Goal: Task Accomplishment & Management: Manage account settings

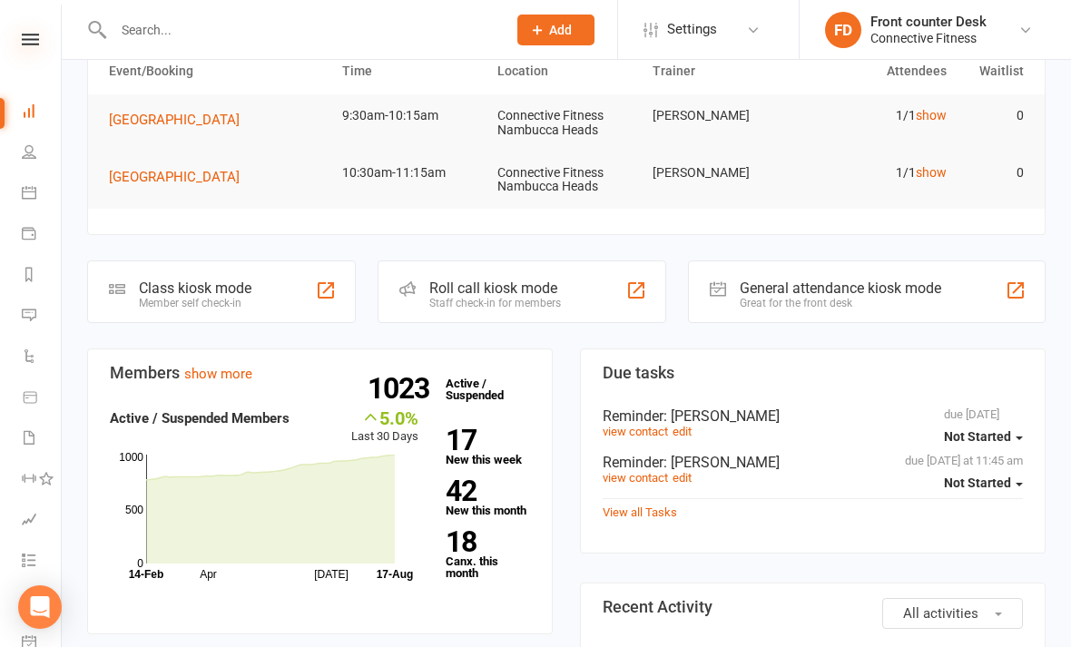
click at [22, 43] on icon at bounding box center [30, 40] width 17 height 12
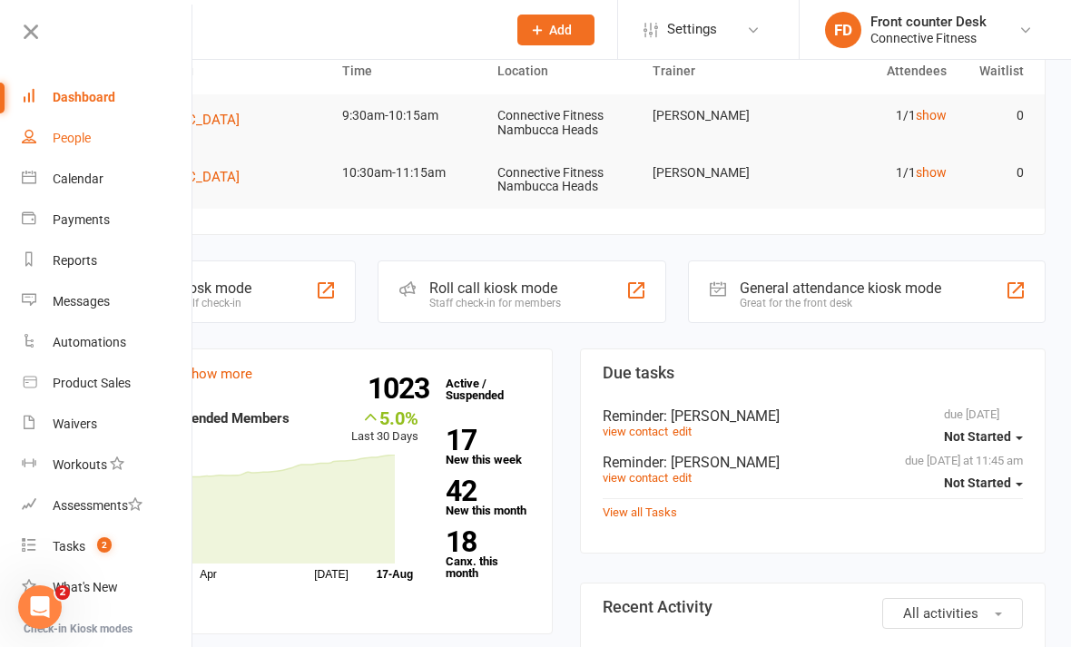
click at [54, 144] on div "People" at bounding box center [72, 138] width 38 height 15
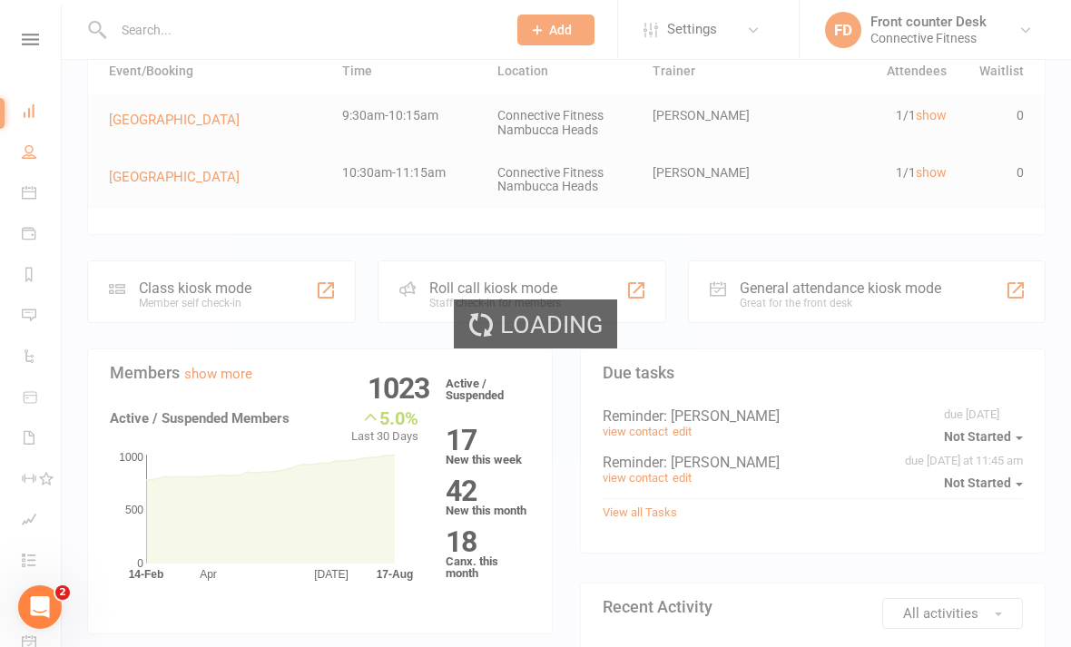
select select "100"
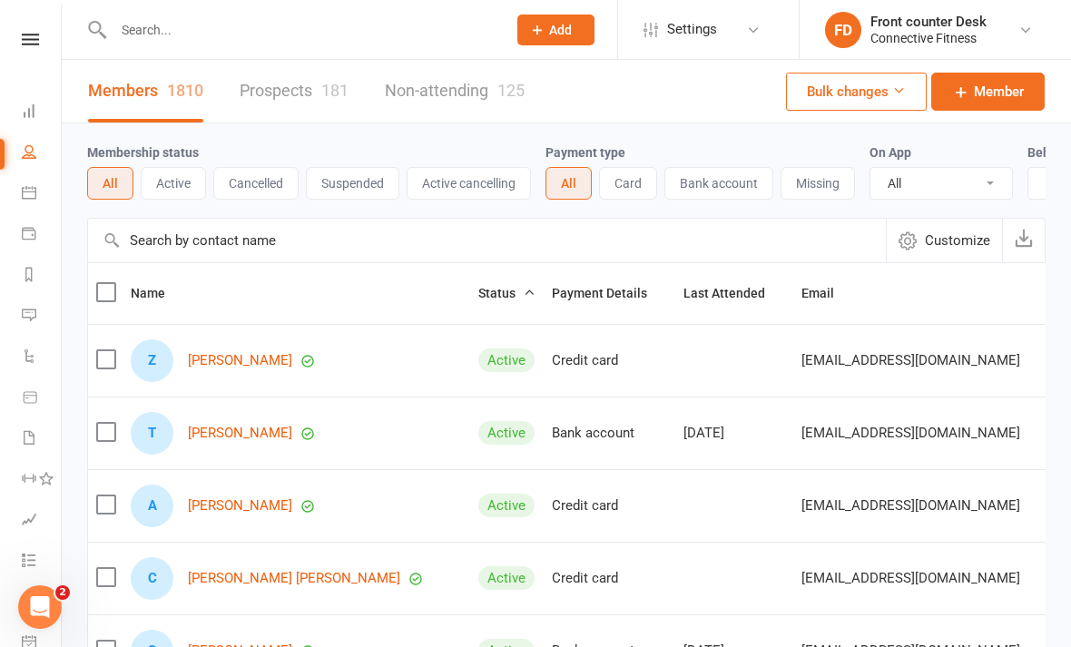
click at [421, 251] on input "text" at bounding box center [487, 241] width 798 height 44
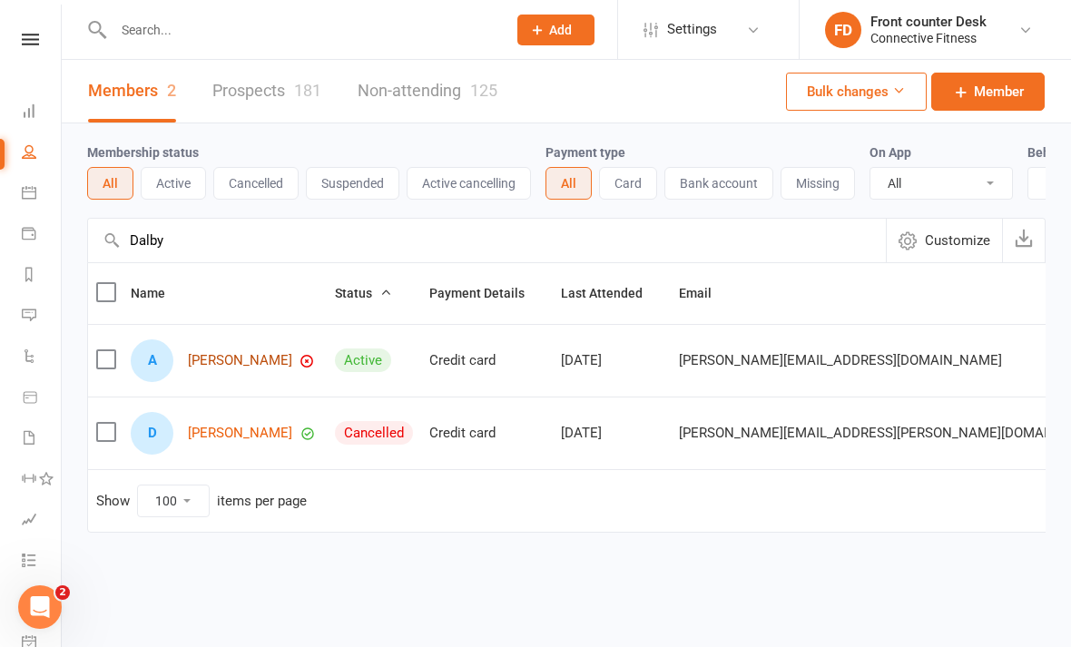
type input "Dalby"
click at [222, 365] on link "[PERSON_NAME]" at bounding box center [240, 360] width 104 height 15
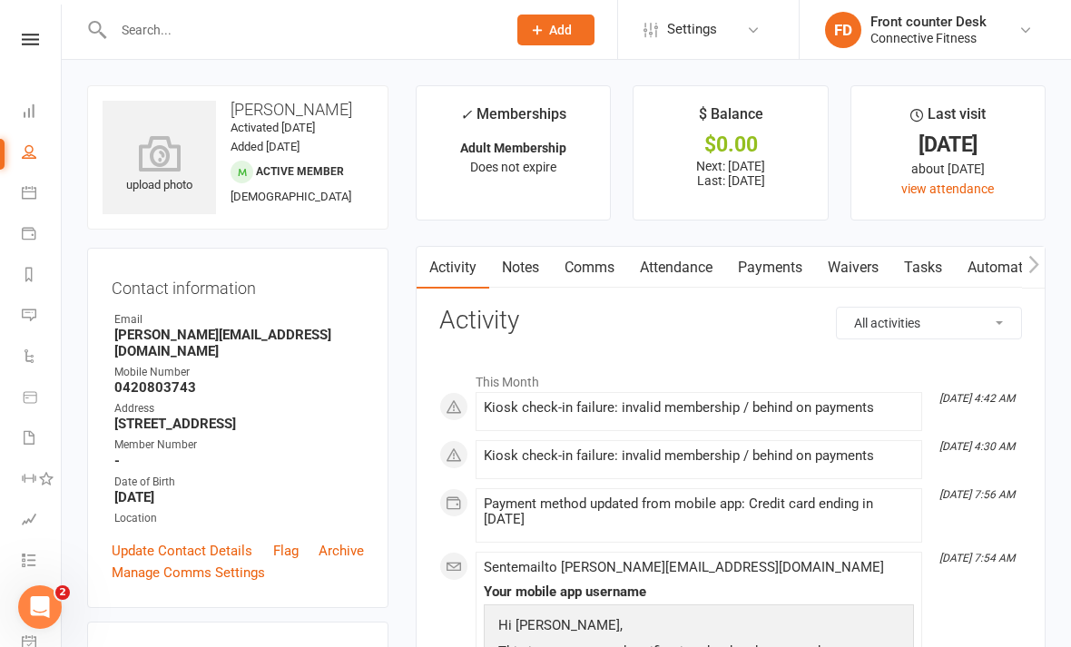
click at [786, 272] on link "Payments" at bounding box center [770, 268] width 90 height 42
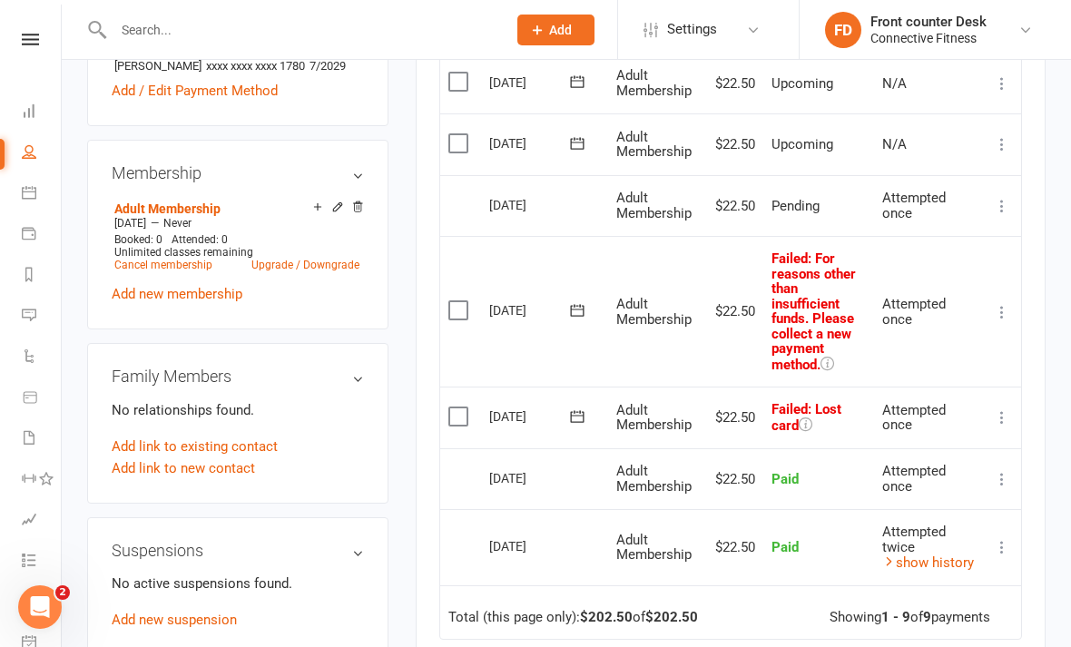
scroll to position [635, 0]
click at [983, 201] on td "More Info Send message" at bounding box center [1002, 206] width 38 height 62
click at [20, 34] on link at bounding box center [30, 40] width 64 height 12
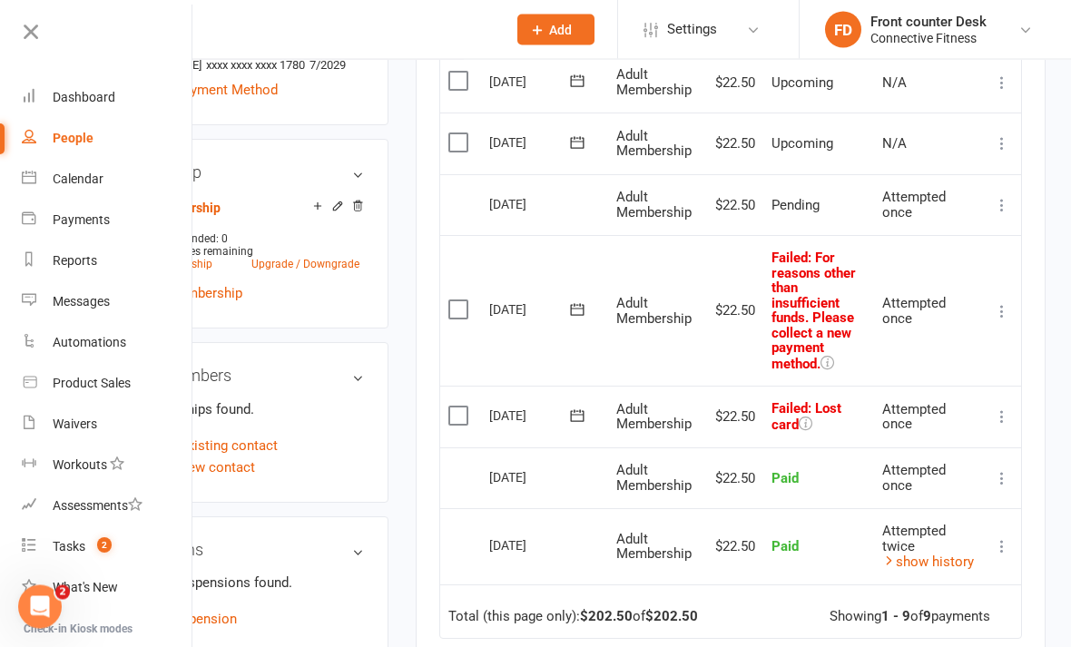
scroll to position [636, 0]
click at [1003, 415] on icon at bounding box center [1002, 416] width 18 height 18
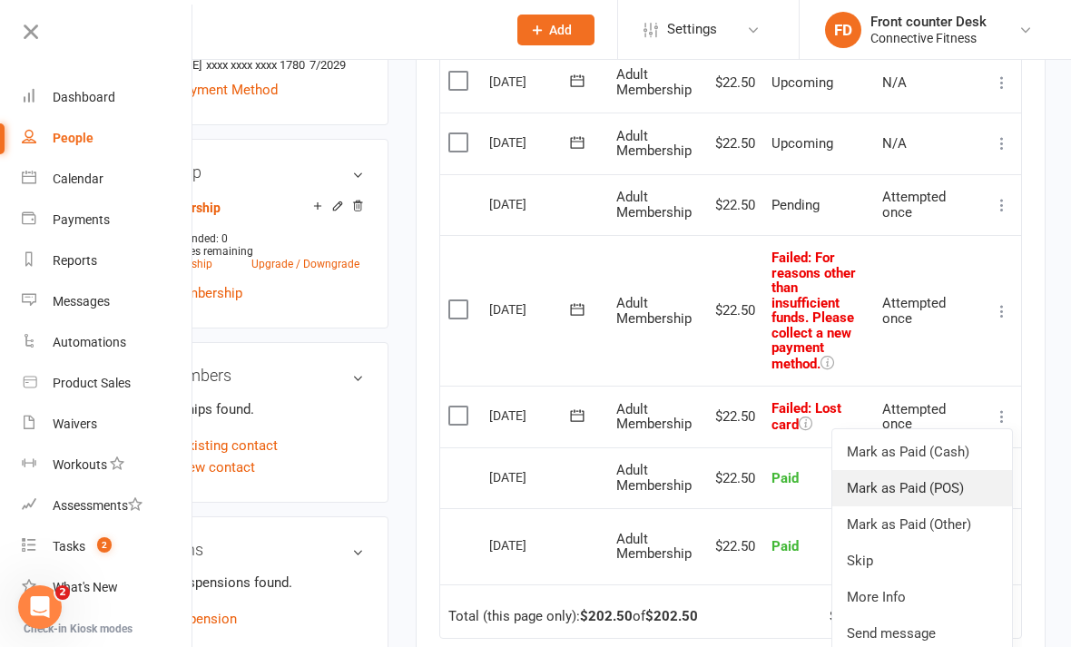
click at [961, 481] on link "Mark as Paid (POS)" at bounding box center [922, 488] width 180 height 36
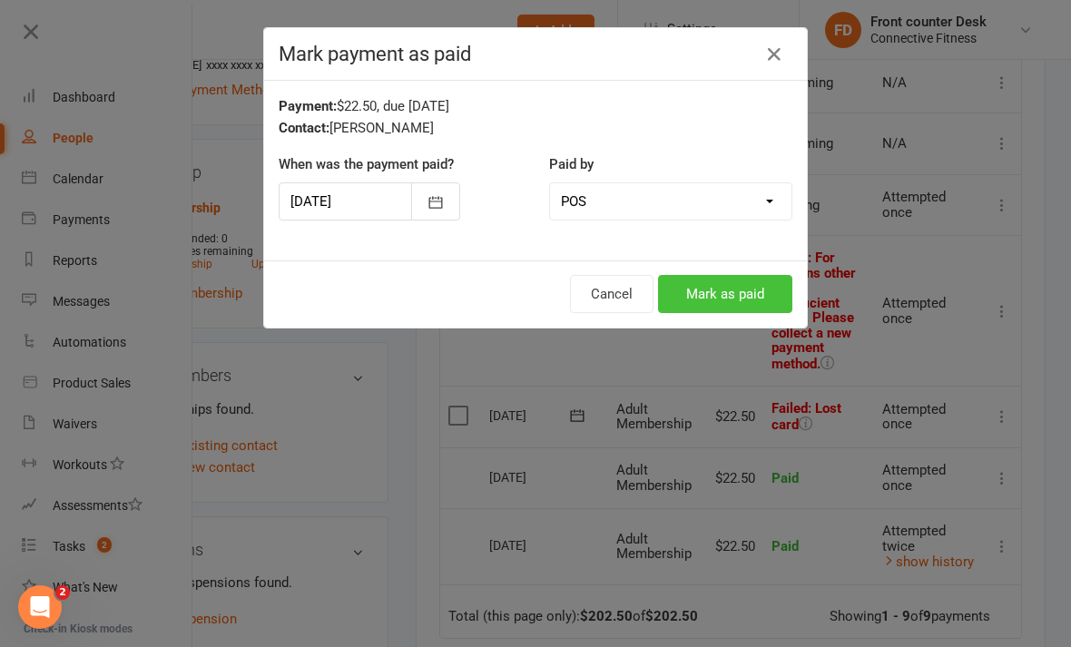
click at [738, 304] on button "Mark as paid" at bounding box center [725, 294] width 134 height 38
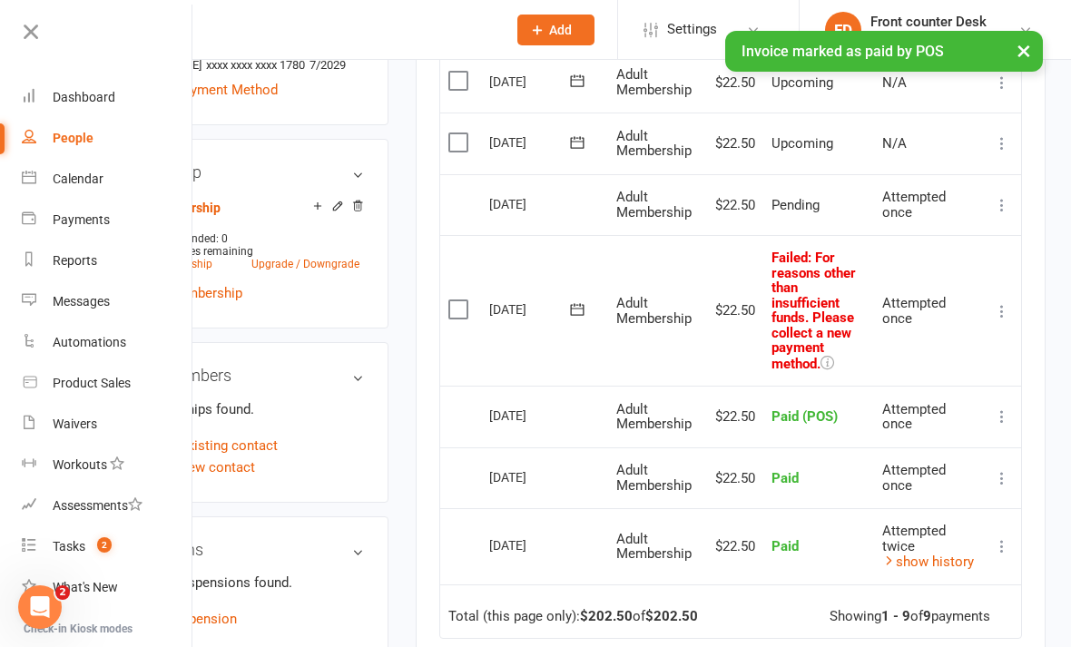
click at [993, 300] on button at bounding box center [1002, 311] width 22 height 22
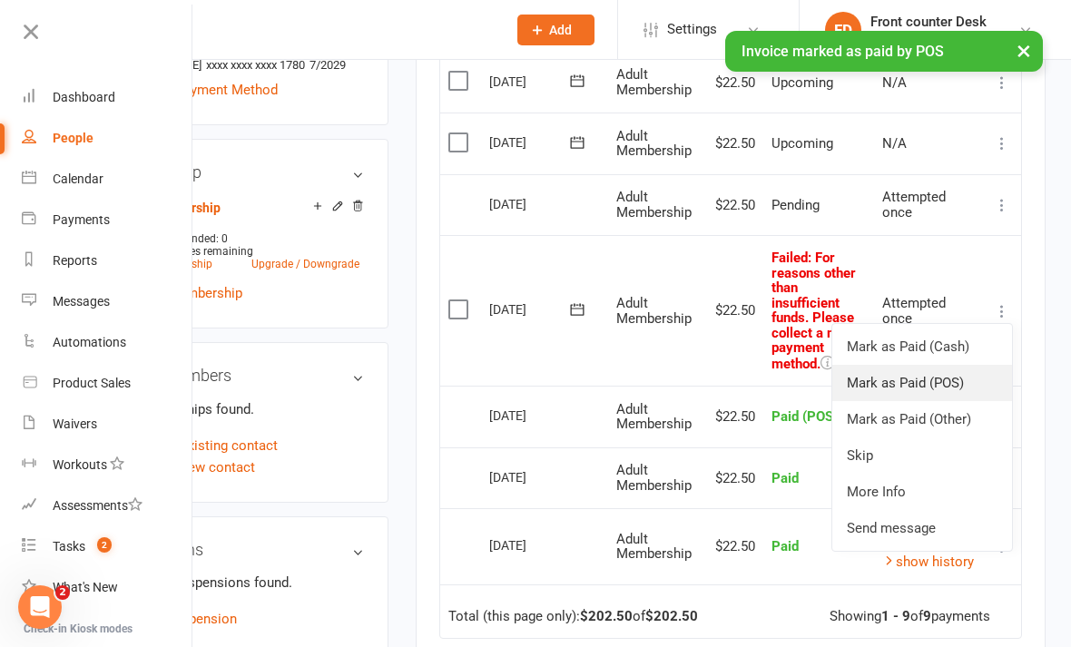
click at [958, 371] on link "Mark as Paid (POS)" at bounding box center [922, 383] width 180 height 36
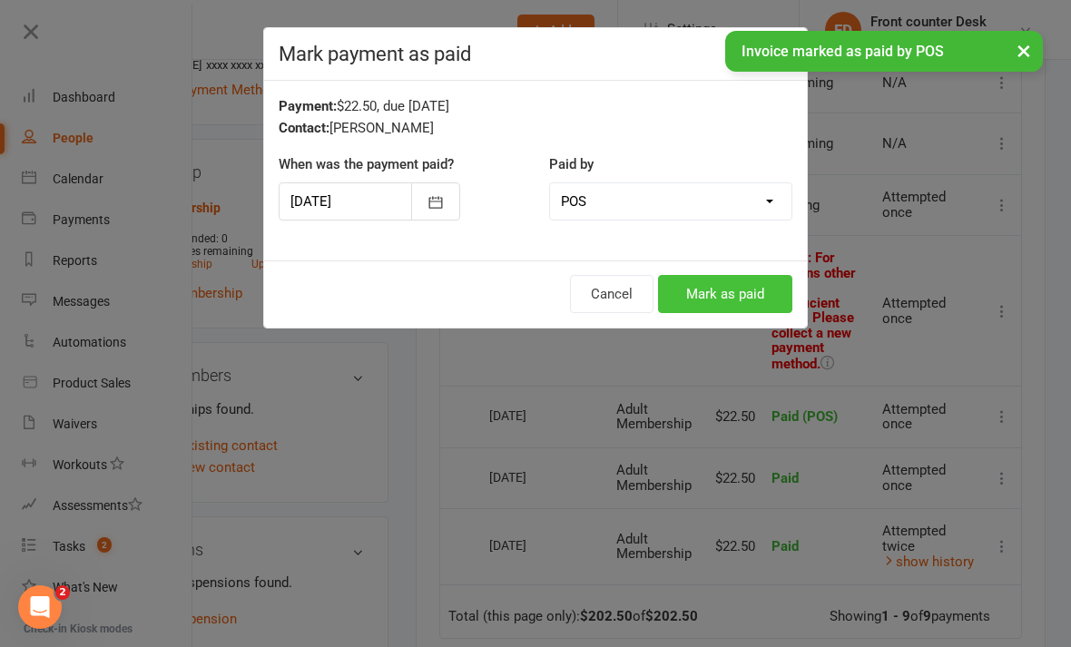
click at [759, 306] on button "Mark as paid" at bounding box center [725, 294] width 134 height 38
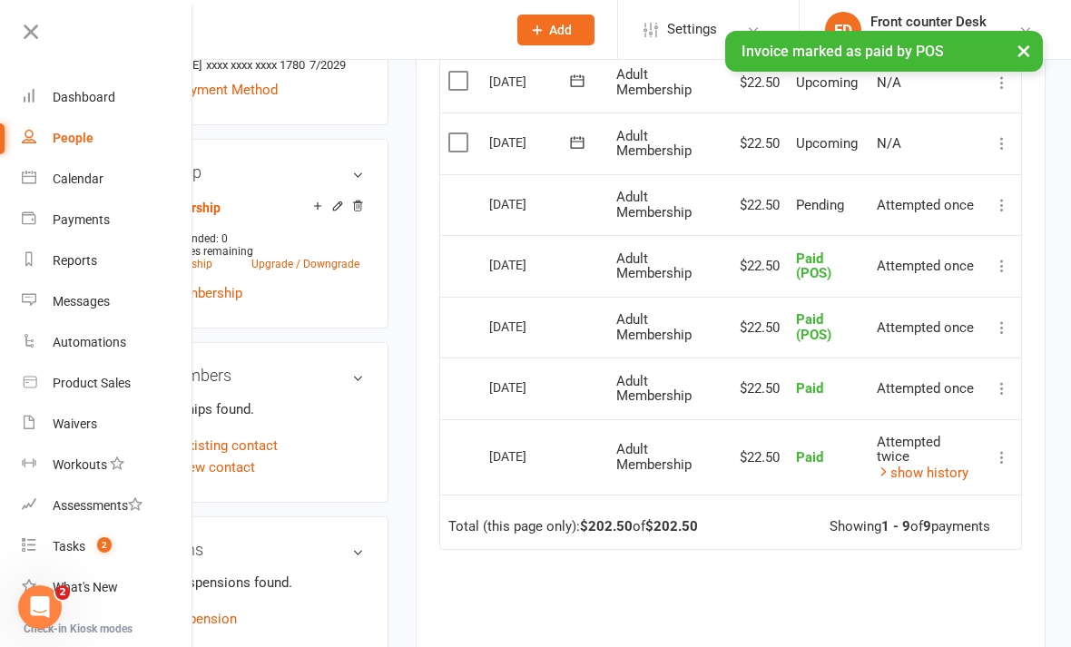
click at [997, 148] on button at bounding box center [1002, 143] width 22 height 22
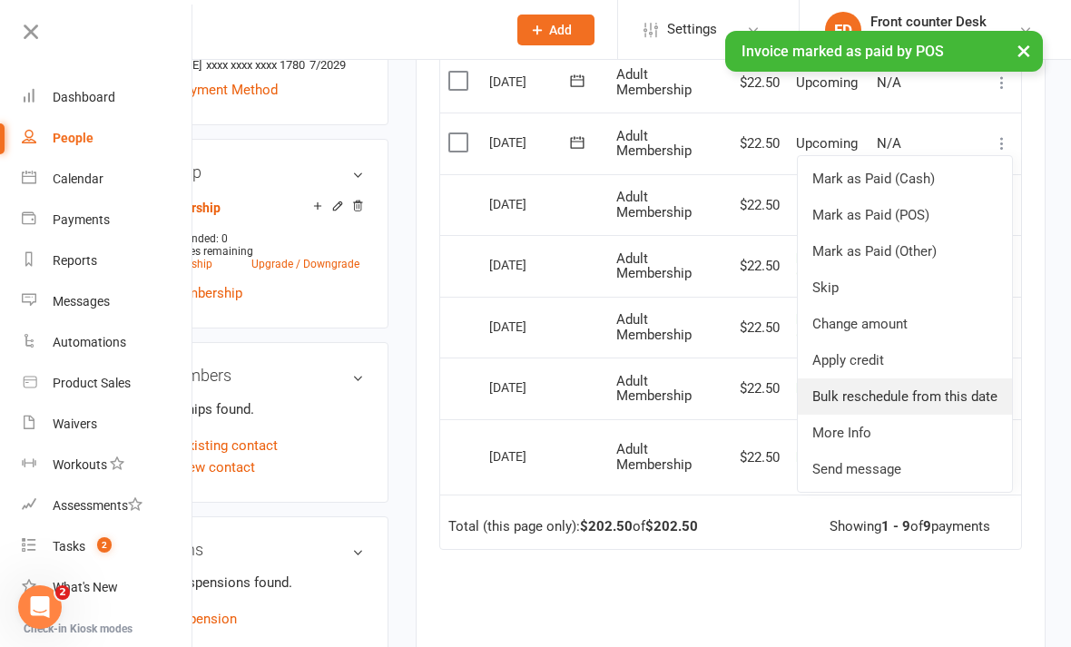
click at [966, 395] on link "Bulk reschedule from this date" at bounding box center [905, 396] width 214 height 36
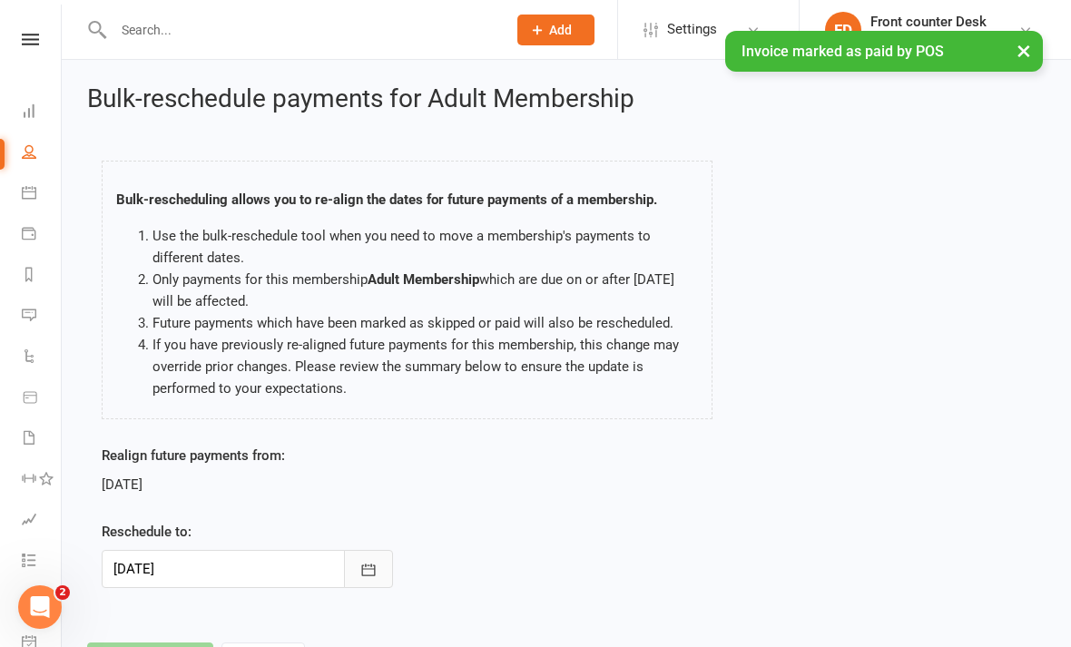
click at [358, 558] on button "button" at bounding box center [368, 569] width 49 height 38
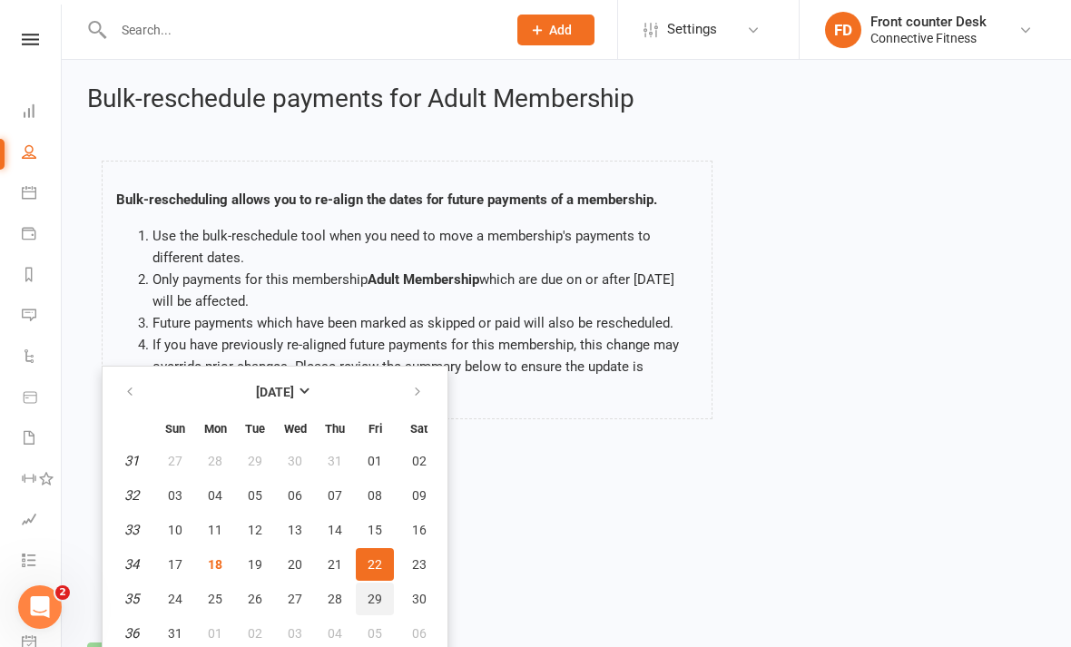
click at [379, 601] on span "29" at bounding box center [375, 599] width 15 height 15
type input "[DATE]"
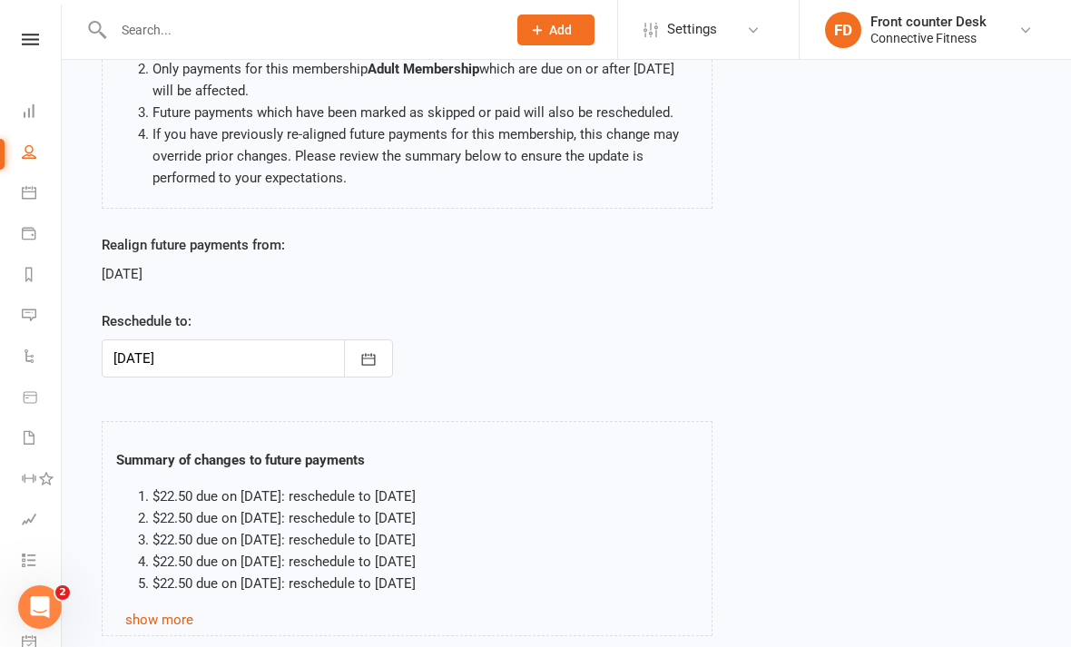
scroll to position [300, 0]
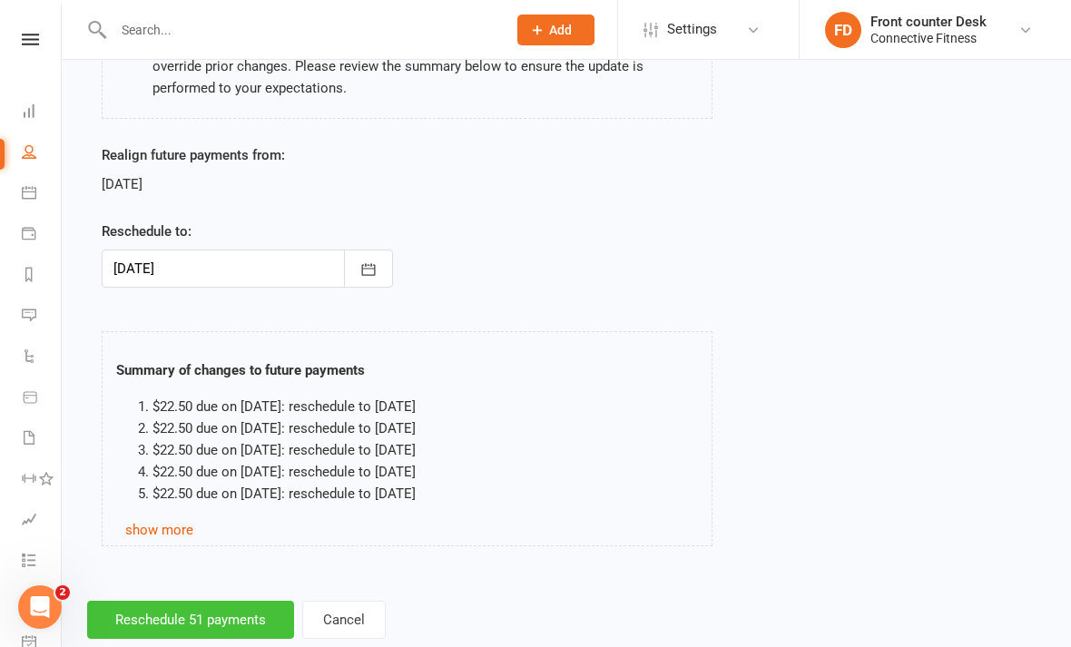
click at [244, 621] on button "Reschedule 51 payments" at bounding box center [190, 620] width 207 height 38
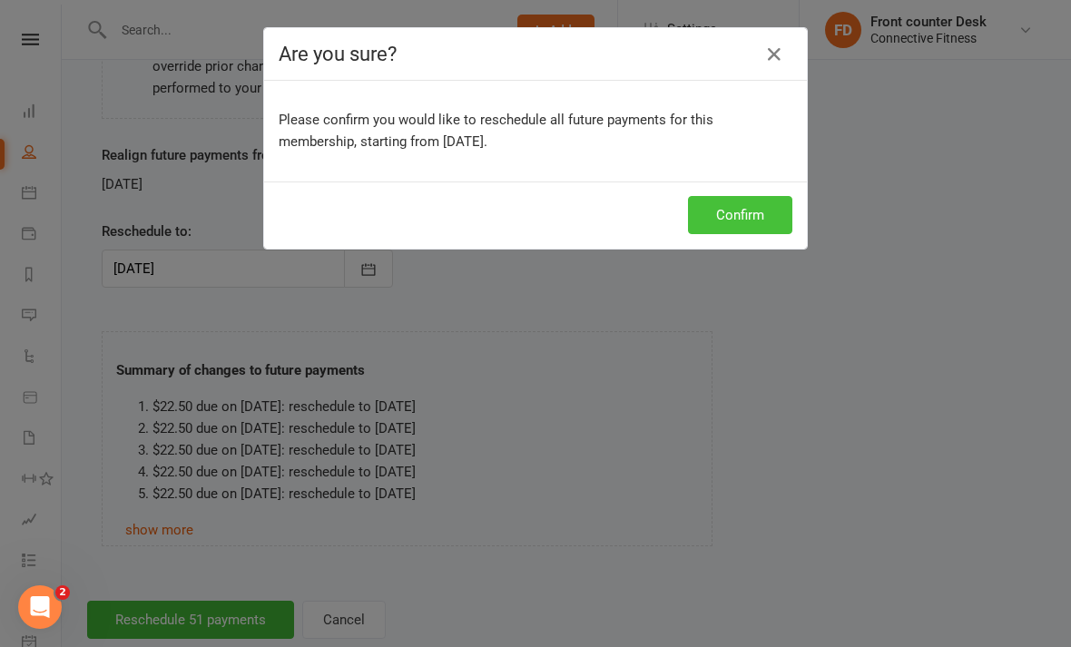
click at [785, 225] on button "Confirm" at bounding box center [740, 215] width 104 height 38
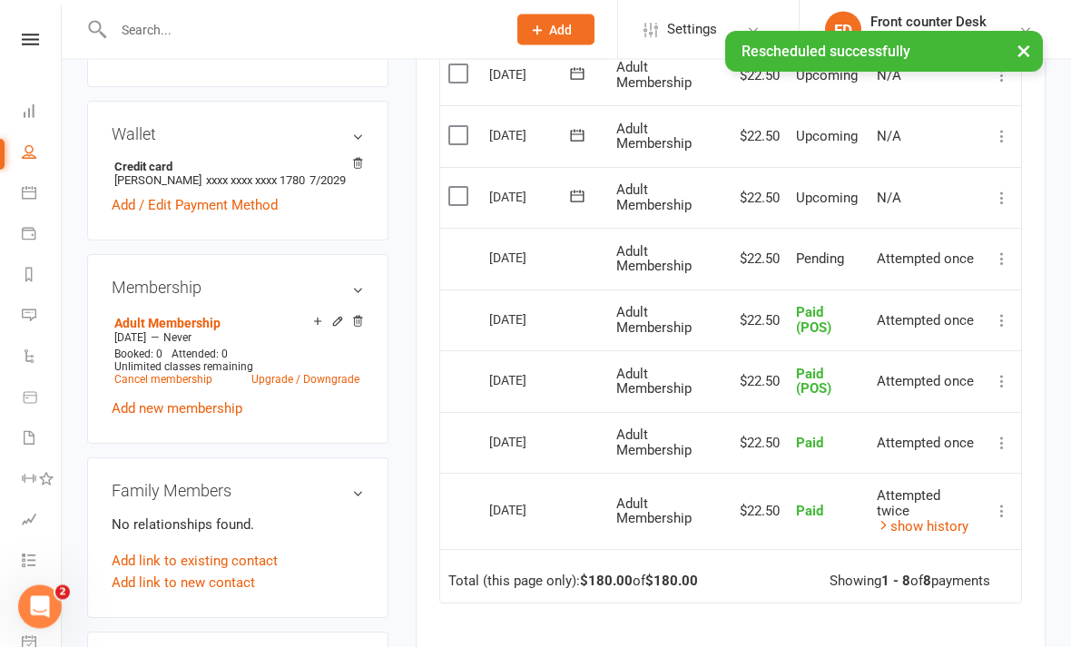
scroll to position [521, 0]
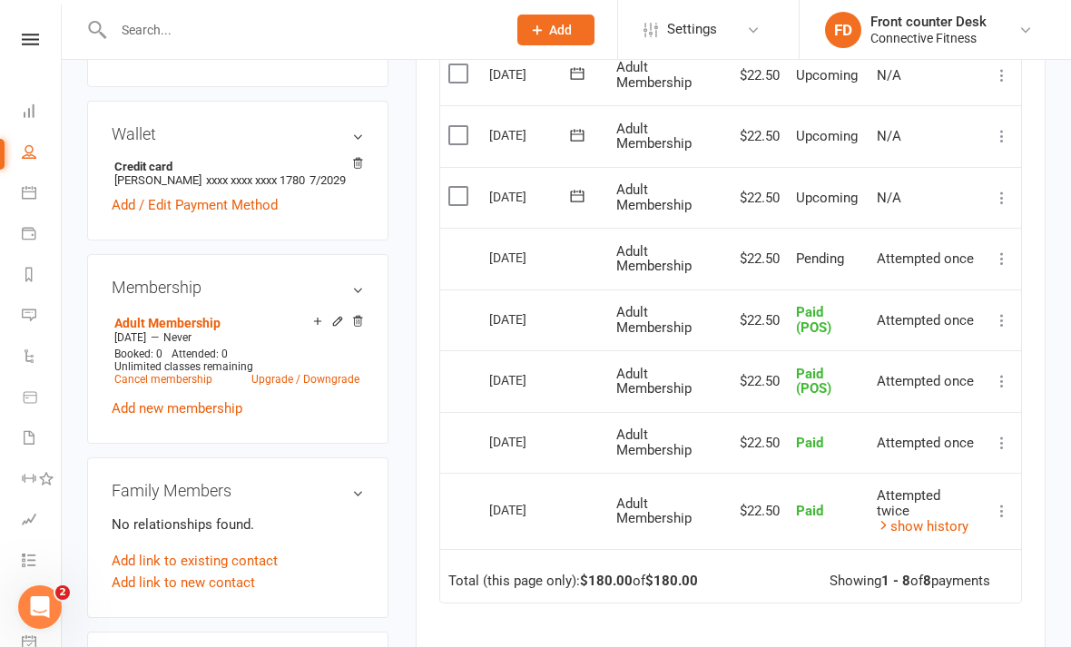
click at [22, 29] on nav "Clubworx Dashboard People Calendar Payments Reports Messages Automations Produc…" at bounding box center [31, 328] width 62 height 647
click at [16, 42] on link at bounding box center [30, 40] width 64 height 12
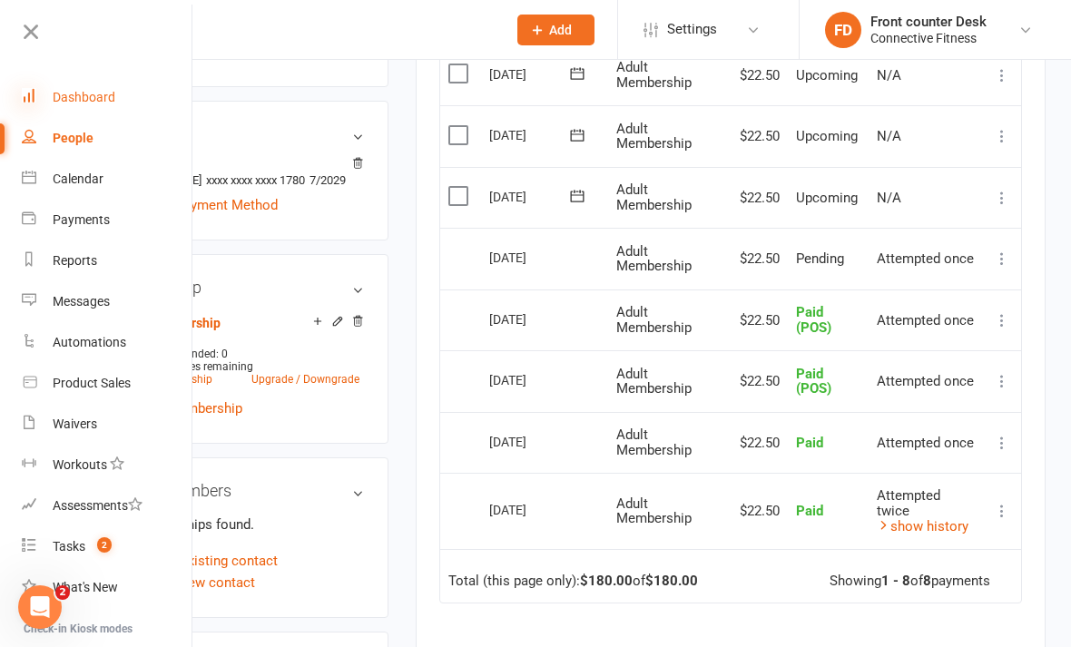
click at [35, 101] on icon at bounding box center [29, 95] width 15 height 15
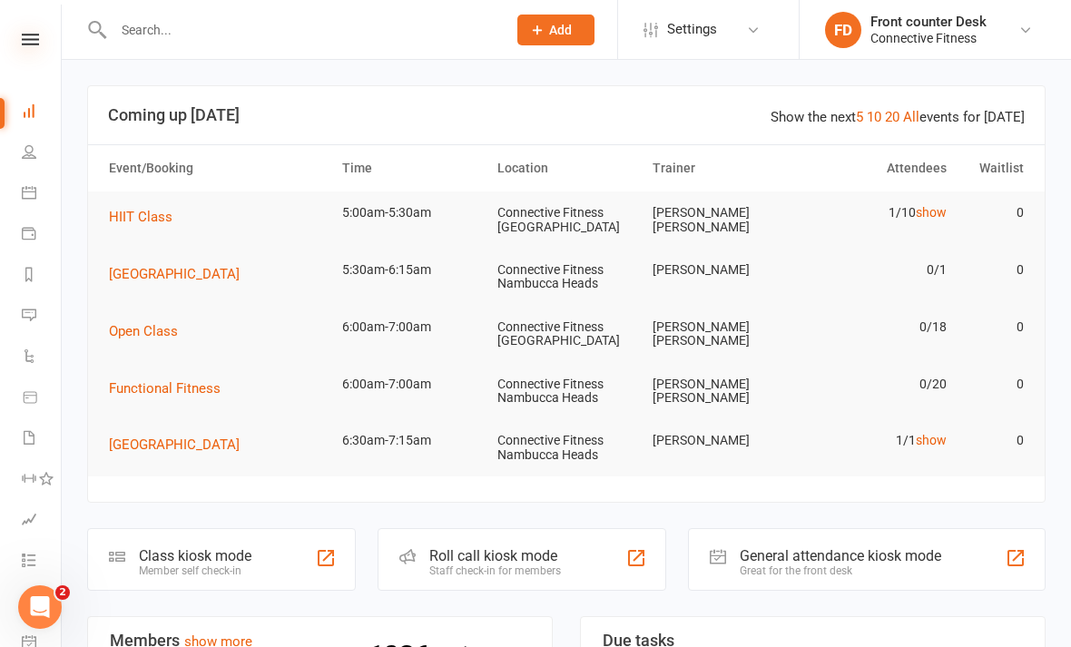
click at [22, 38] on icon at bounding box center [30, 40] width 17 height 12
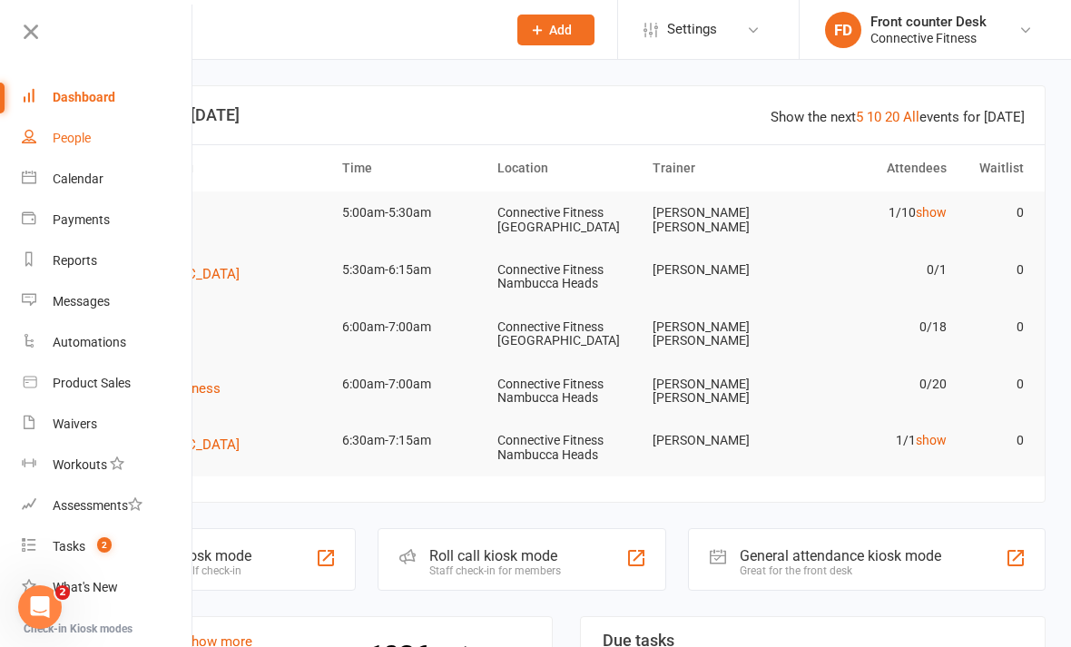
click at [51, 126] on link "People" at bounding box center [108, 138] width 172 height 41
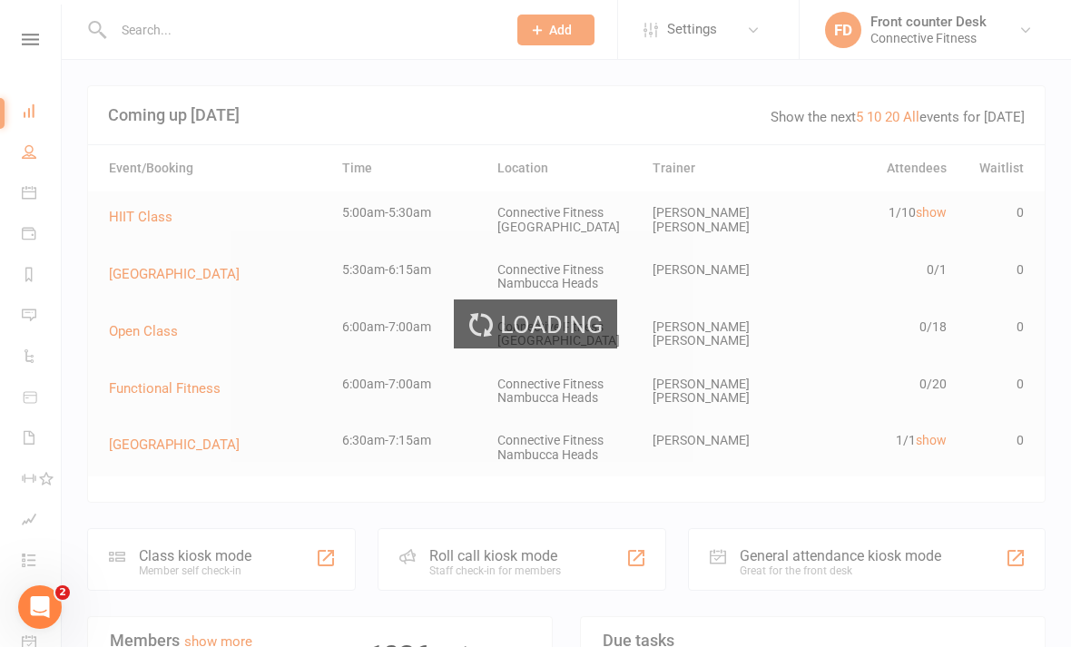
select select "100"
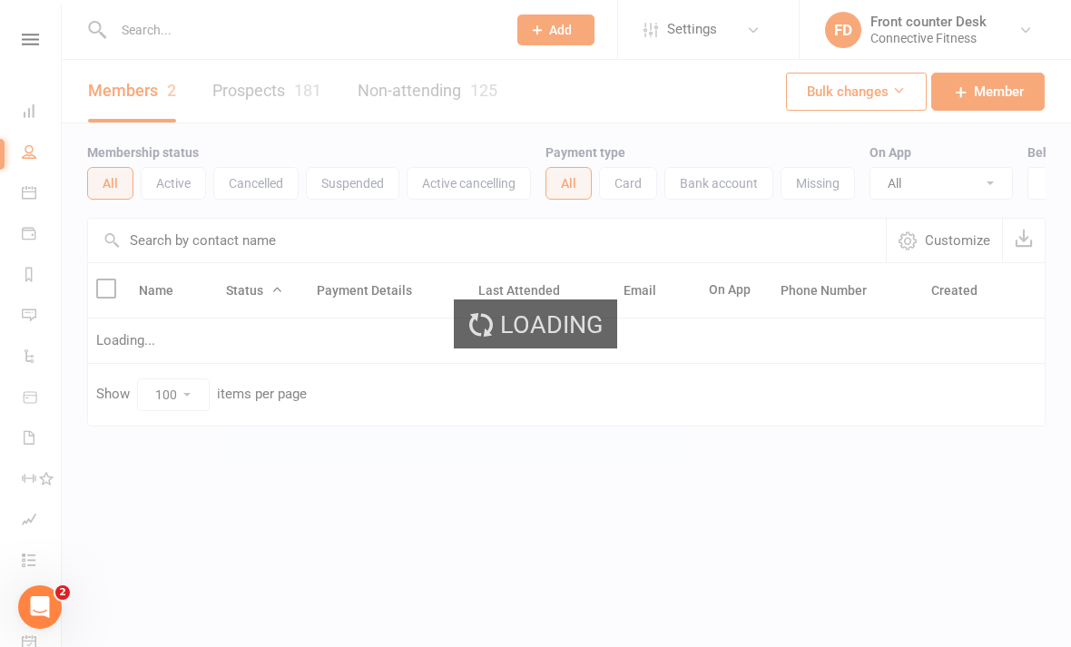
click at [417, 230] on input "text" at bounding box center [487, 241] width 798 height 44
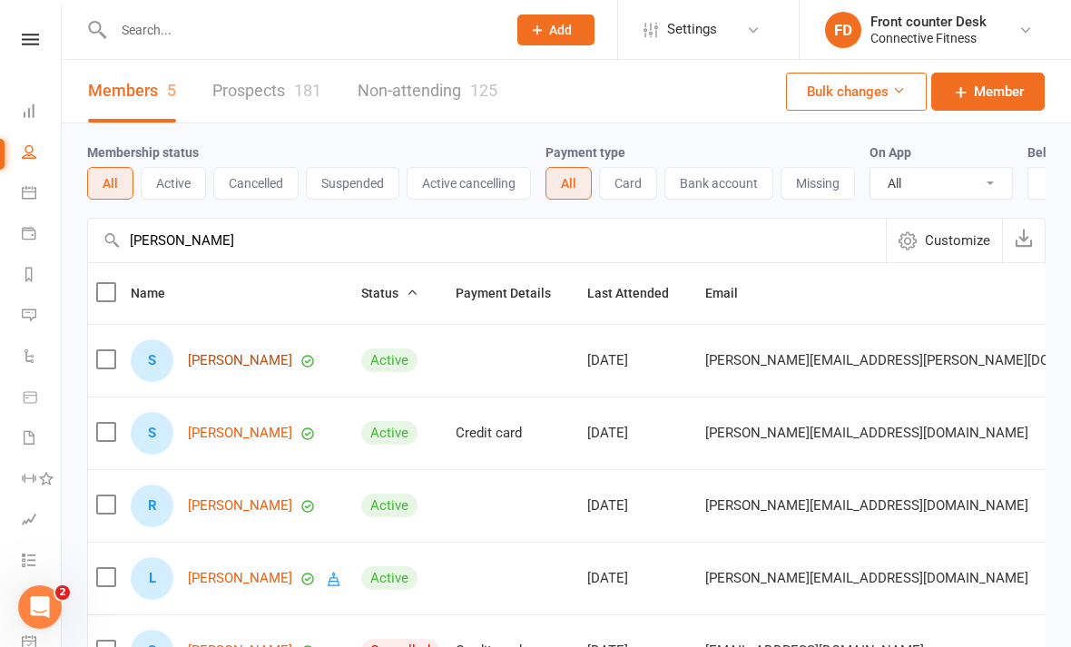
type input "[PERSON_NAME]"
click at [252, 357] on link "[PERSON_NAME]" at bounding box center [240, 360] width 104 height 15
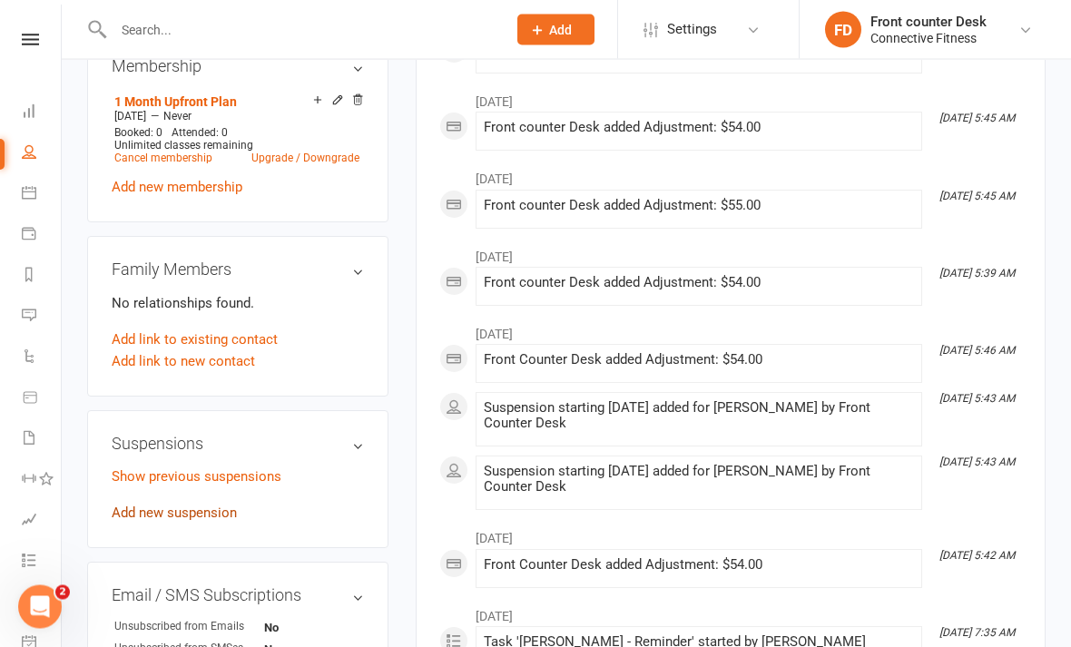
click at [207, 505] on link "Add new suspension" at bounding box center [174, 513] width 125 height 16
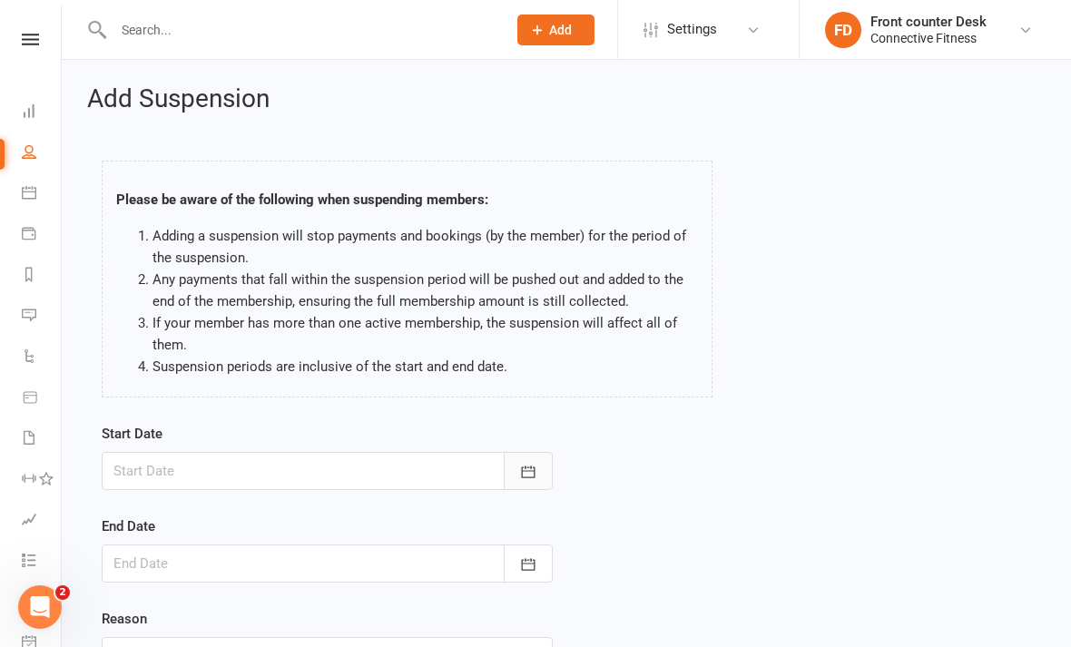
click at [534, 479] on icon "button" at bounding box center [528, 472] width 18 height 18
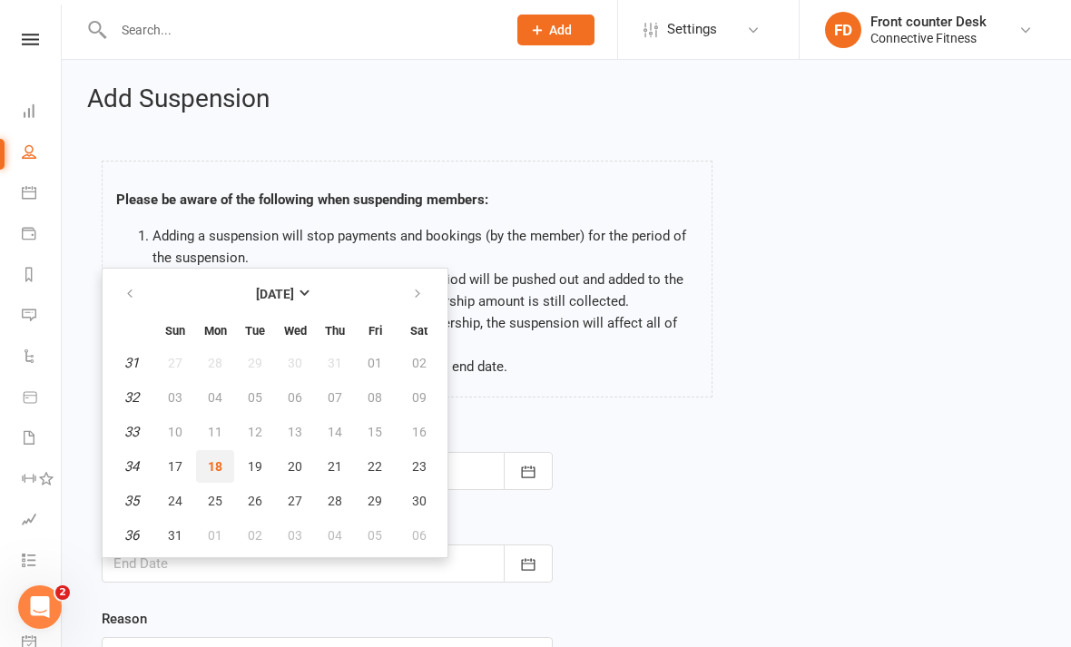
click at [221, 468] on span "18" at bounding box center [215, 466] width 15 height 15
type input "[DATE]"
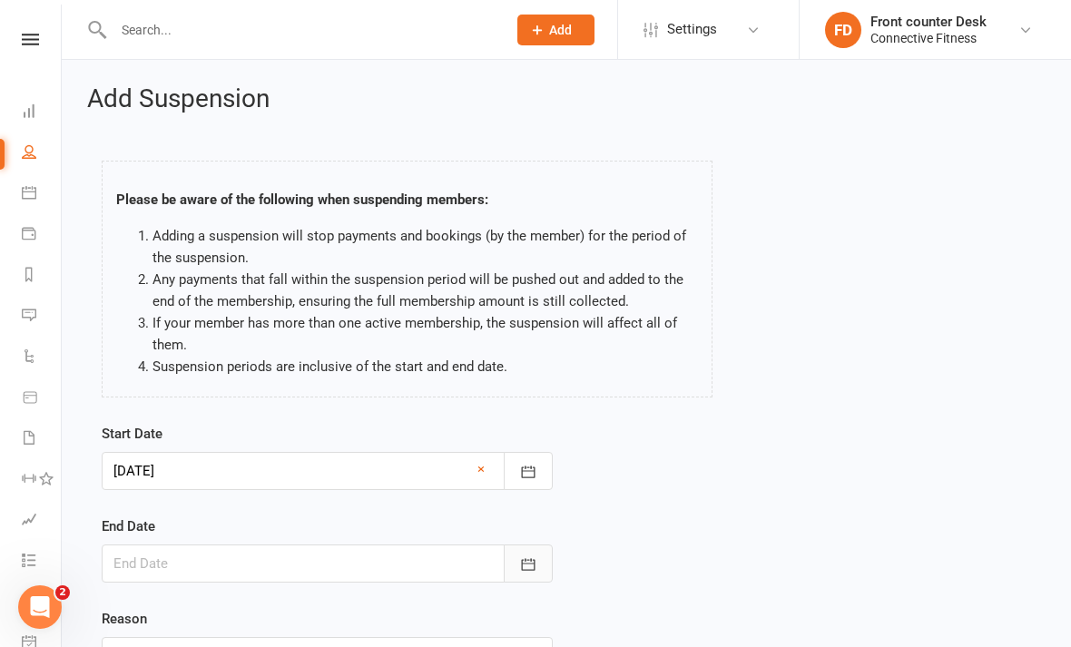
click at [515, 571] on button "button" at bounding box center [528, 563] width 49 height 38
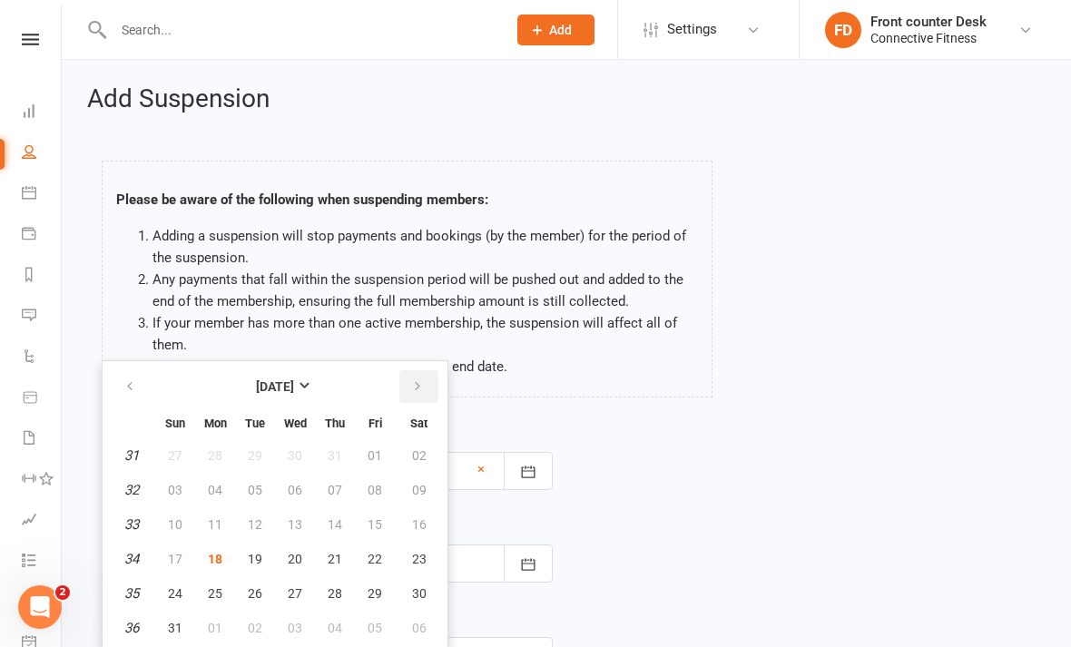
click at [426, 377] on button "button" at bounding box center [418, 386] width 39 height 33
click at [254, 517] on span "16" at bounding box center [255, 524] width 15 height 15
type input "[DATE]"
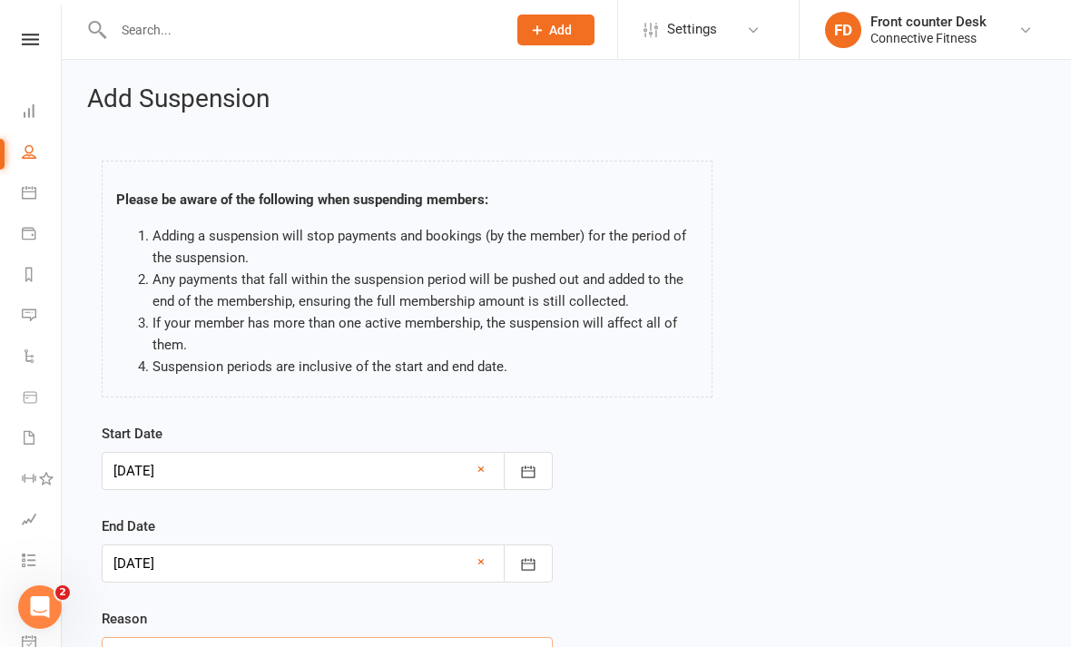
click at [393, 646] on input "text" at bounding box center [327, 656] width 451 height 38
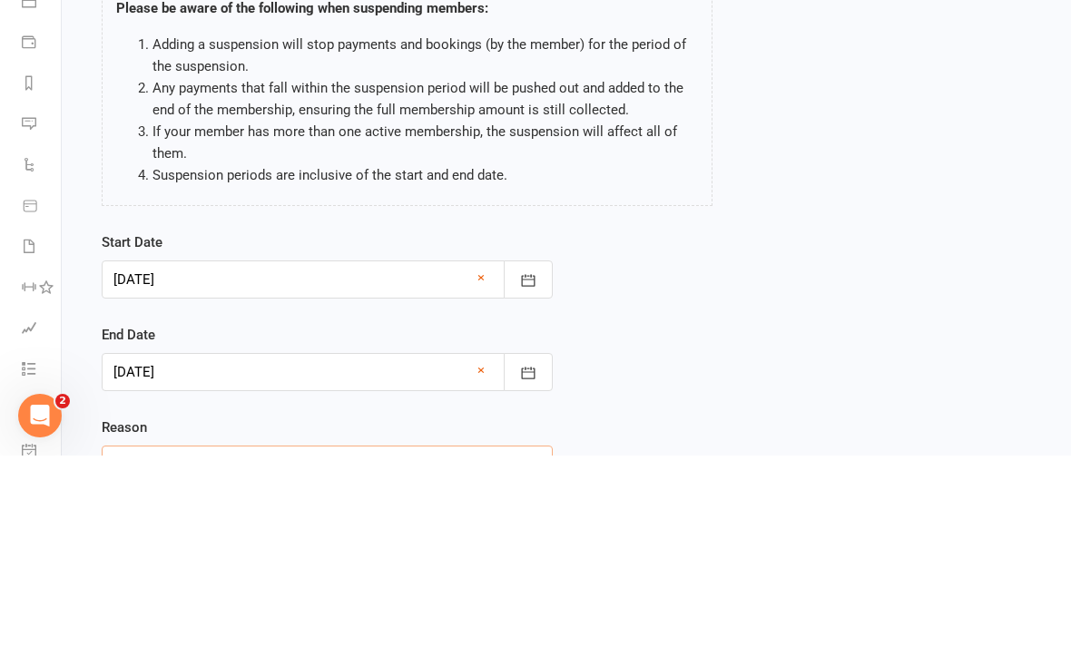
scroll to position [187, 0]
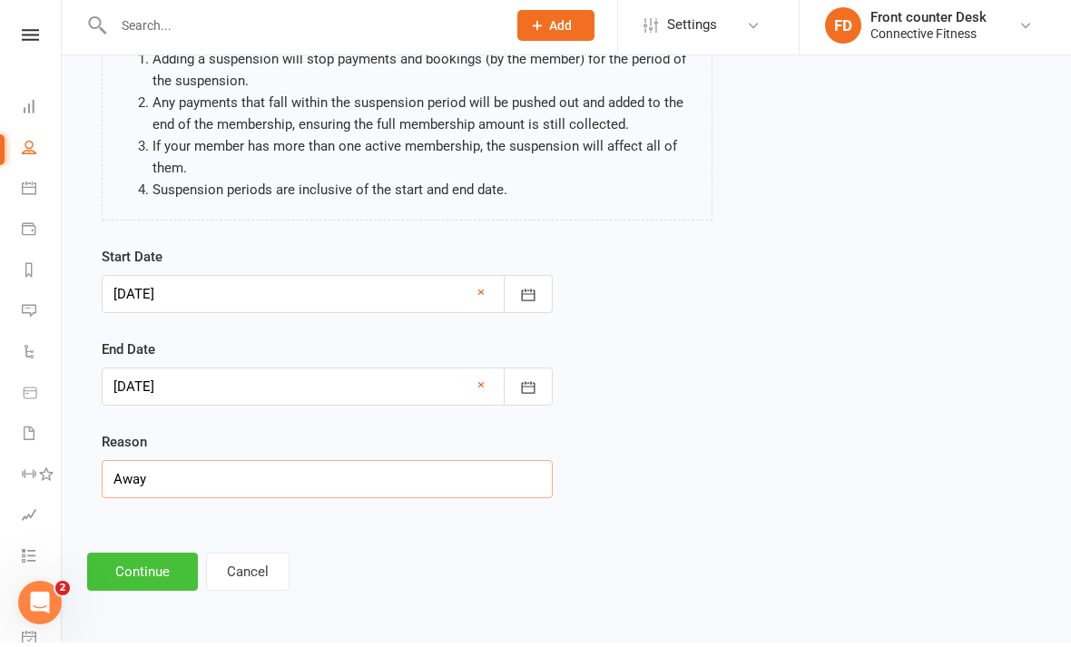
type input "Away"
click at [160, 557] on button "Continue" at bounding box center [142, 576] width 111 height 38
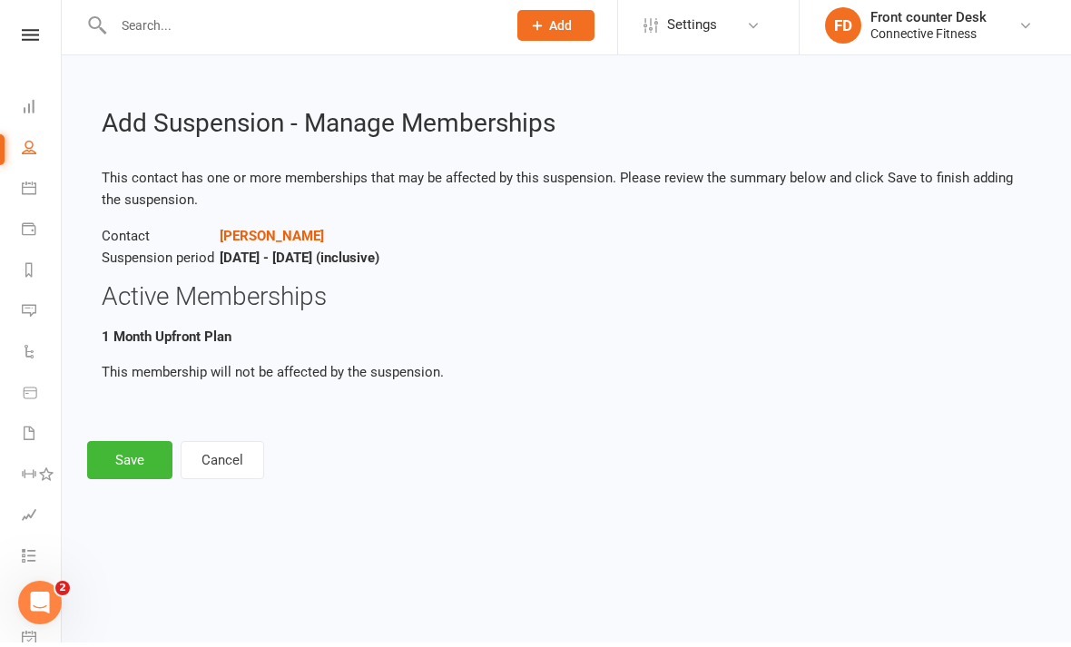
scroll to position [0, 0]
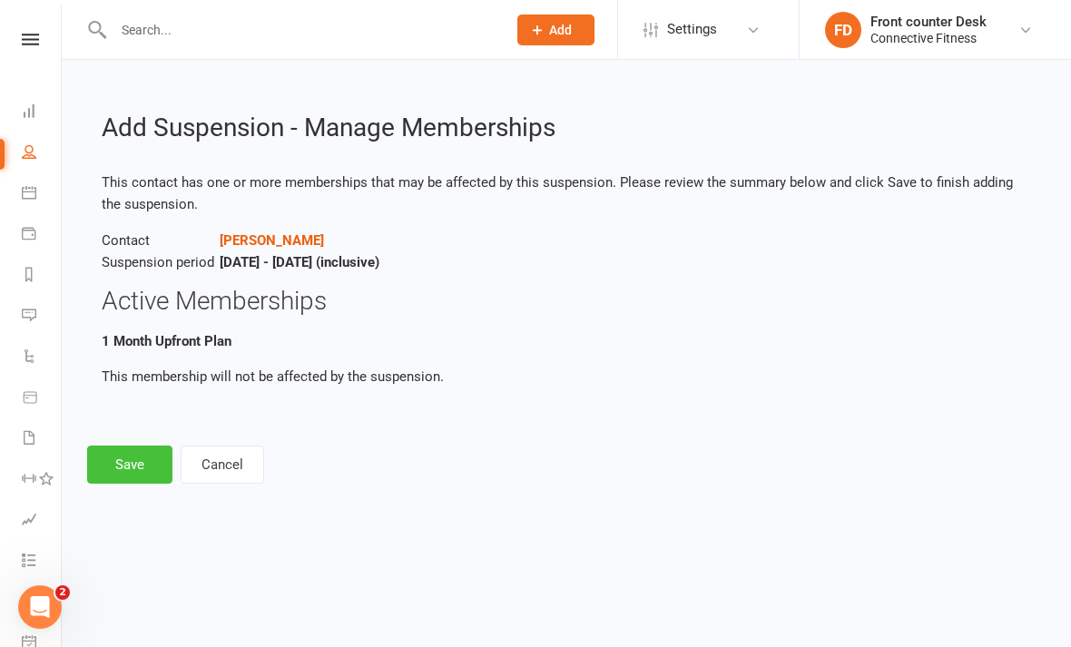
click at [129, 472] on button "Save" at bounding box center [129, 465] width 85 height 38
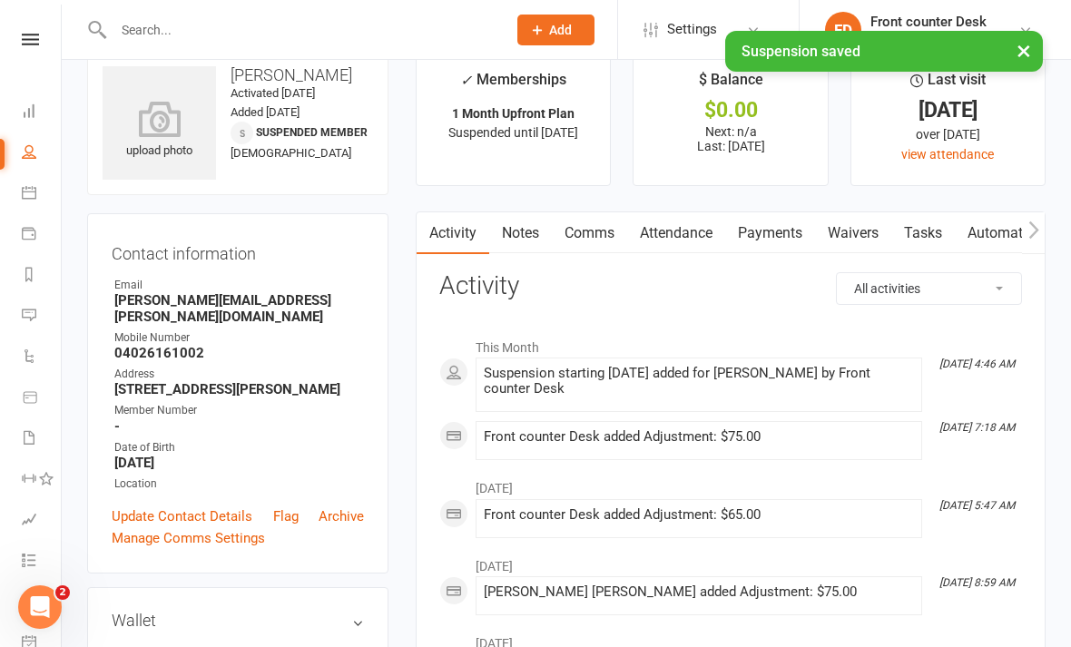
scroll to position [36, 0]
